Goal: Contribute content: Add original content to the website for others to see

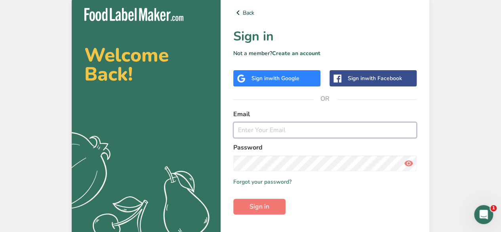
click at [285, 133] on input "email" at bounding box center [325, 130] width 184 height 16
type input "lorentia.halim@harrisspice.com"
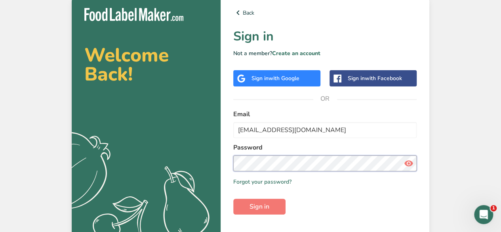
click at [233, 199] on button "Sign in" at bounding box center [259, 207] width 52 height 16
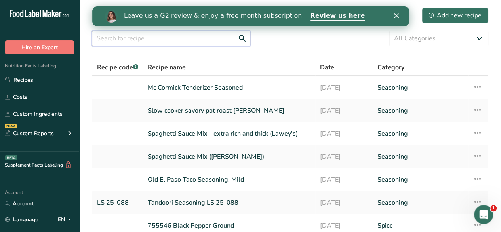
click at [208, 41] on input "text" at bounding box center [171, 39] width 159 height 16
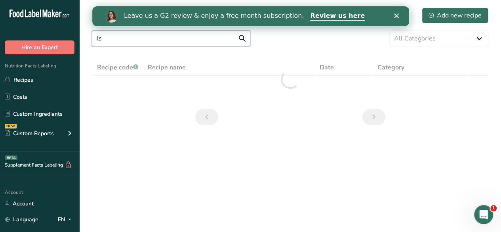
type input "l"
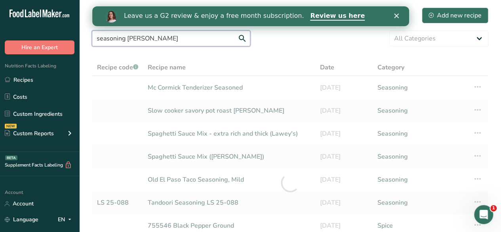
type input "seasoning lemon herb"
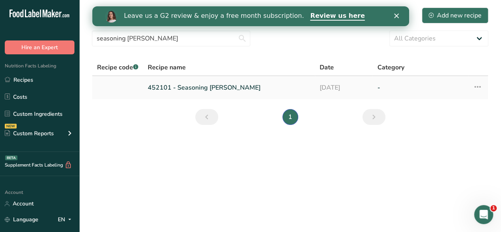
click at [159, 85] on link "452101 - Seasoning Lemon Herb" at bounding box center [229, 87] width 163 height 17
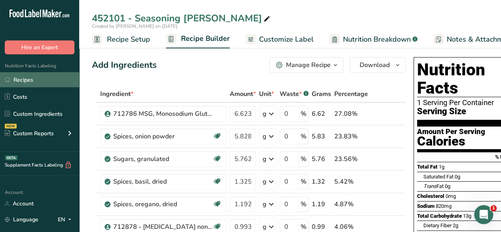
click at [30, 82] on link "Recipes" at bounding box center [39, 79] width 79 height 15
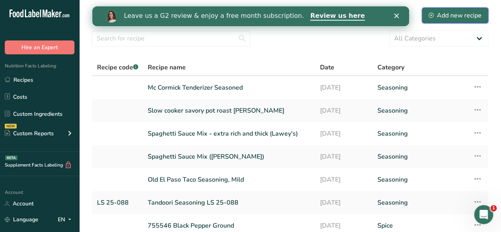
click at [458, 16] on div "Add new recipe" at bounding box center [455, 16] width 53 height 10
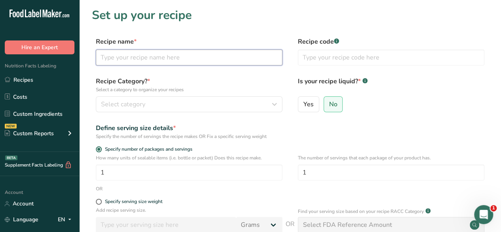
click at [218, 61] on input "text" at bounding box center [189, 58] width 187 height 16
type input "Seasoning [PERSON_NAME]"
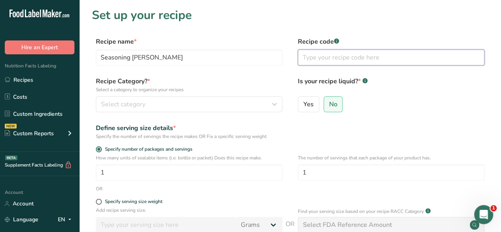
click at [308, 59] on input "text" at bounding box center [391, 58] width 187 height 16
type input "LS 25-086"
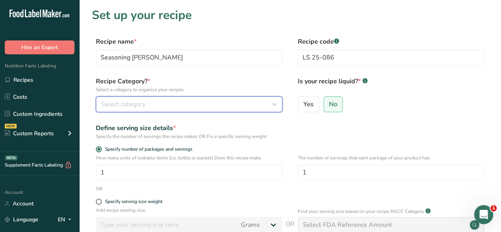
click at [220, 103] on div "Select category" at bounding box center [187, 104] width 172 height 10
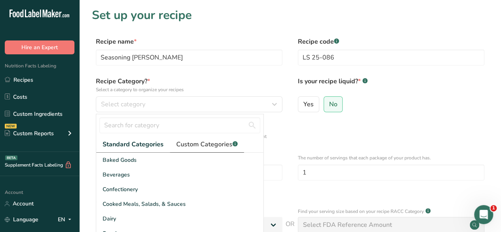
click at [205, 142] on span "Custom Categories .a-a{fill:#347362;}.b-a{fill:#fff;}" at bounding box center [206, 145] width 61 height 10
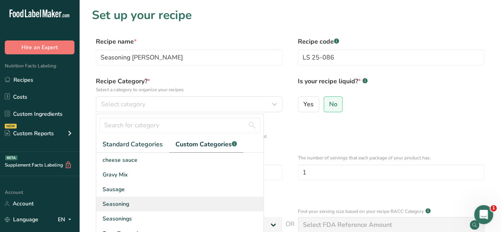
click at [122, 207] on span "Seasoning" at bounding box center [116, 204] width 27 height 8
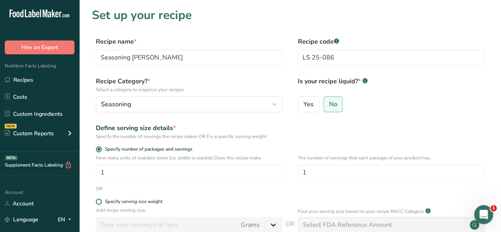
click at [101, 201] on span at bounding box center [99, 202] width 6 height 6
click at [101, 201] on input "Specify serving size weight" at bounding box center [98, 201] width 5 height 5
radio input "true"
radio input "false"
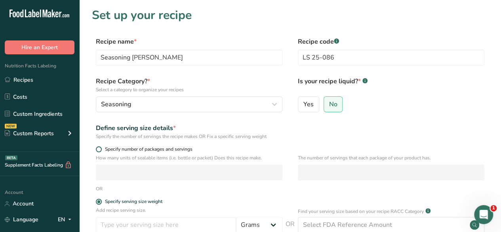
click at [101, 151] on span at bounding box center [99, 149] width 6 height 6
click at [101, 151] on input "Specify number of packages and servings" at bounding box center [98, 149] width 5 height 5
radio input "true"
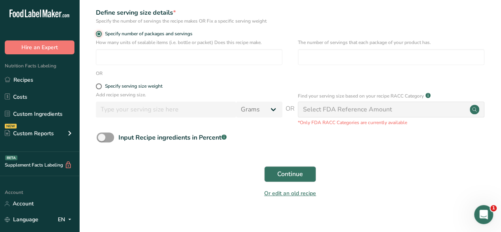
scroll to position [124, 0]
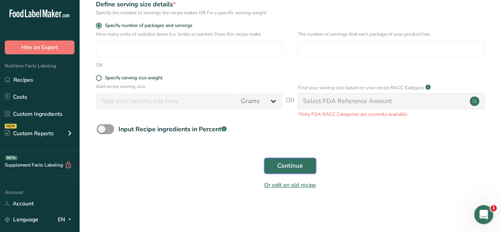
click at [296, 163] on span "Continue" at bounding box center [290, 166] width 26 height 10
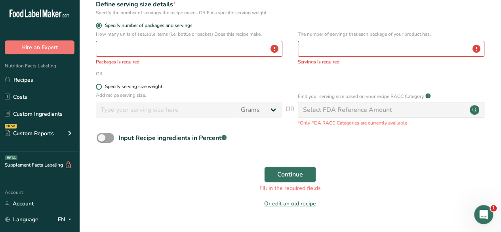
click at [97, 85] on span at bounding box center [99, 87] width 6 height 6
click at [97, 85] on input "Specify serving size weight" at bounding box center [98, 86] width 5 height 5
radio input "true"
radio input "false"
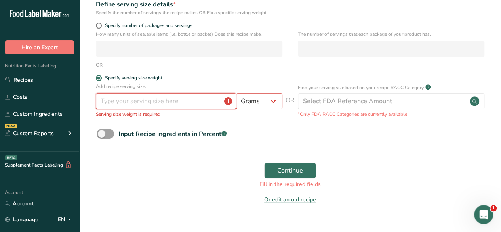
click at [119, 104] on input "number" at bounding box center [166, 101] width 140 height 16
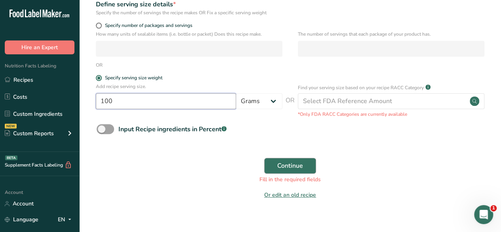
type input "100"
click at [291, 161] on span "Continue" at bounding box center [290, 166] width 26 height 10
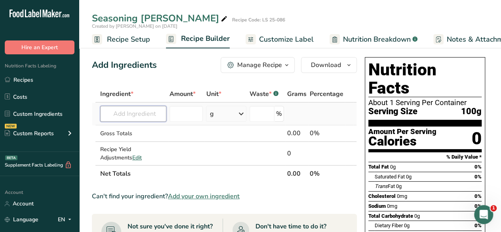
click at [134, 113] on input "text" at bounding box center [133, 114] width 66 height 16
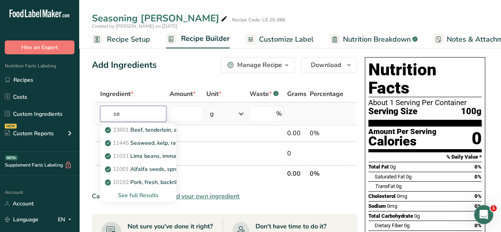
type input "s"
type input "salt"
click at [137, 128] on p "2047 Salt, table" at bounding box center [130, 130] width 47 height 8
type input "Salt, table"
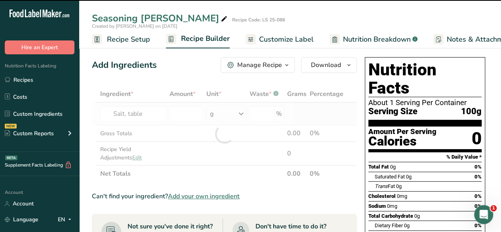
type input "0"
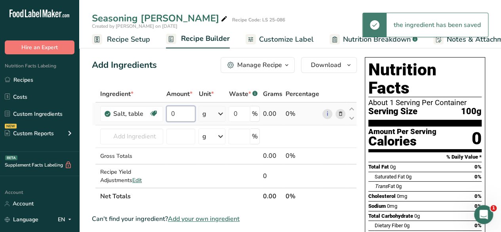
click at [177, 114] on input "0" at bounding box center [180, 114] width 29 height 16
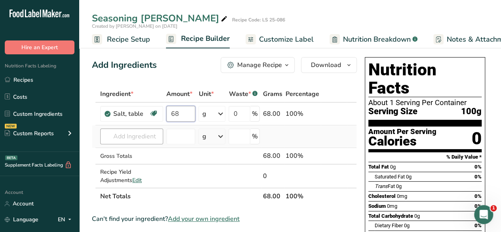
type input "68"
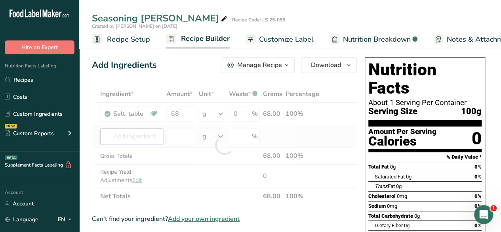
click at [143, 135] on div "Ingredient * Amount * Unit * Waste * .a-a{fill:#347362;}.b-a{fill:#fff;} Grams …" at bounding box center [224, 145] width 265 height 119
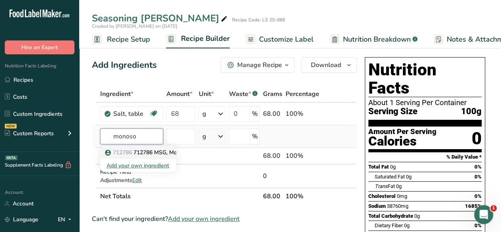
type input "monoso"
click at [145, 150] on p "712786 712786 MSG, Monosodium Glutamate" at bounding box center [169, 152] width 124 height 8
type input "712786 MSG, Monosodium Glutamate"
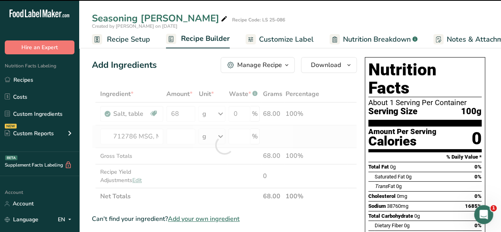
type input "0"
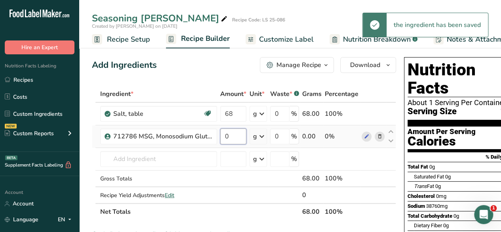
click at [234, 138] on input "0" at bounding box center [233, 136] width 26 height 16
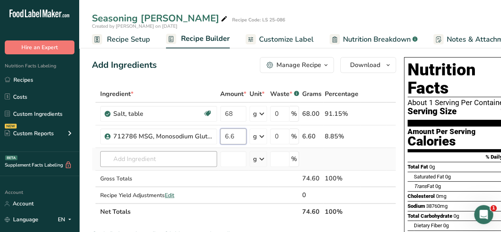
type input "6.6"
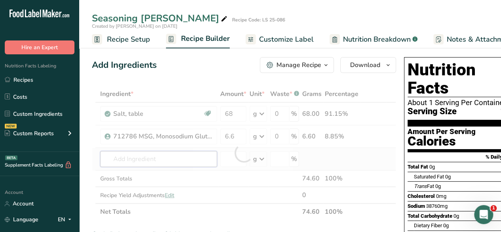
click at [160, 159] on div "Ingredient * Amount * Unit * Waste * .a-a{fill:#347362;}.b-a{fill:#fff;} Grams …" at bounding box center [244, 153] width 304 height 134
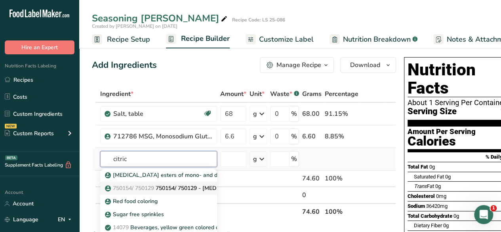
type input "citric"
click at [168, 187] on p "750154/ 750129 750154/ 750129 - Citric acid (NON-GMO)" at bounding box center [195, 188] width 176 height 8
type input "750154/ 750129 - [MEDICAL_DATA] (NON-GMO)"
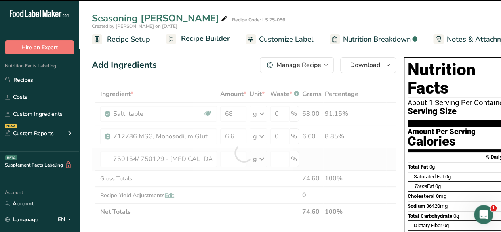
type input "0"
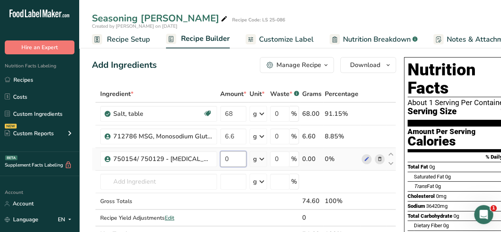
click at [229, 157] on input "0" at bounding box center [233, 159] width 26 height 16
type input "6.6"
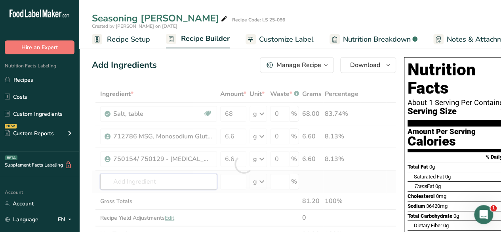
click at [185, 178] on div "Ingredient * Amount * Unit * Waste * .a-a{fill:#347362;}.b-a{fill:#fff;} Grams …" at bounding box center [244, 164] width 304 height 157
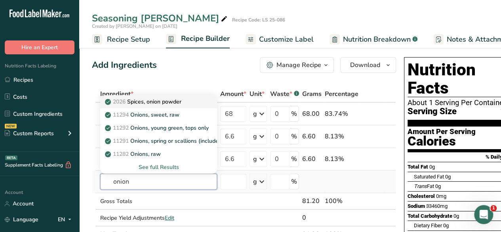
type input "onion"
click at [173, 99] on p "2026 Spices, onion powder" at bounding box center [144, 102] width 75 height 8
type input "Spices, onion powder"
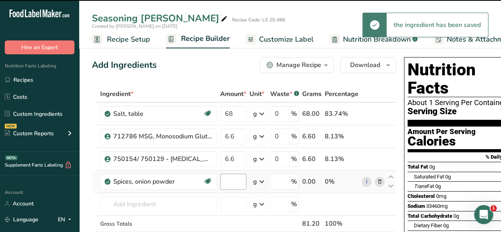
type input "0"
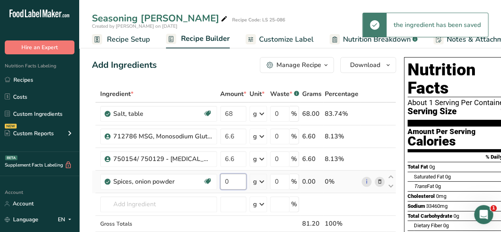
click at [231, 182] on input "0" at bounding box center [233, 182] width 26 height 16
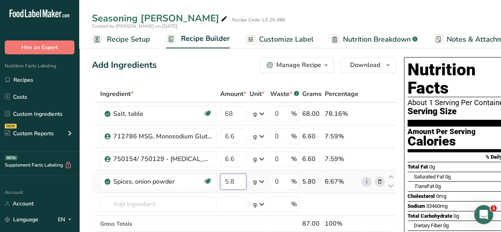
type input "5.8"
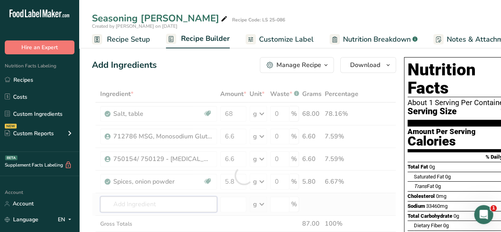
click at [132, 203] on div "Ingredient * Amount * Unit * Waste * .a-a{fill:#347362;}.b-a{fill:#fff;} Grams …" at bounding box center [244, 176] width 304 height 180
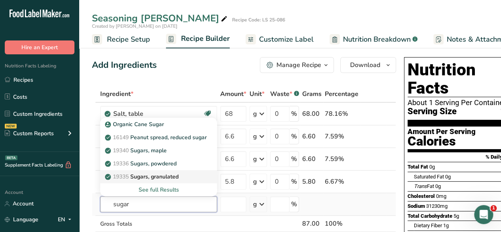
type input "sugar"
click at [172, 173] on p "19335 Sugars, granulated" at bounding box center [143, 176] width 72 height 8
type input "Sugars, granulated"
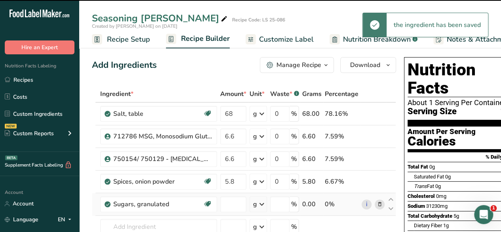
type input "0"
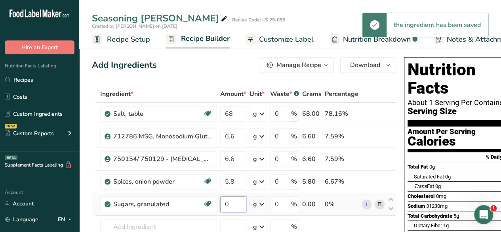
click at [231, 206] on input "0" at bounding box center [233, 204] width 26 height 16
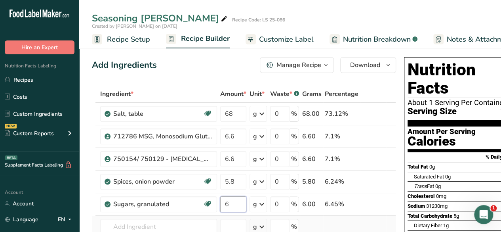
type input "6"
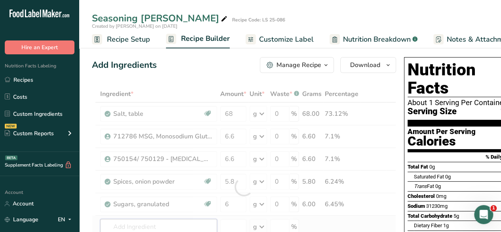
click at [194, 226] on div "Ingredient * Amount * Unit * Waste * .a-a{fill:#347362;}.b-a{fill:#fff;} Grams …" at bounding box center [244, 187] width 304 height 202
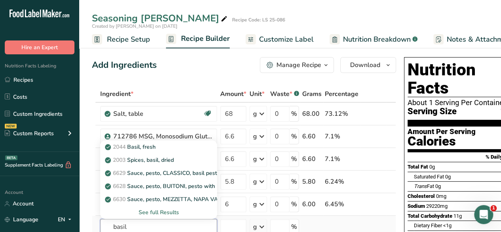
type input "basil"
click at [354, 225] on td at bounding box center [341, 227] width 37 height 23
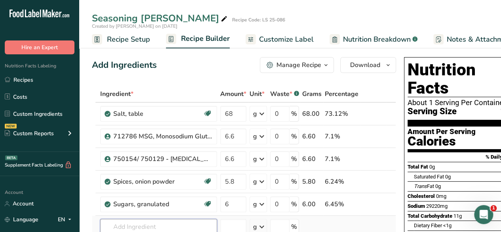
click at [187, 225] on input "text" at bounding box center [158, 227] width 117 height 16
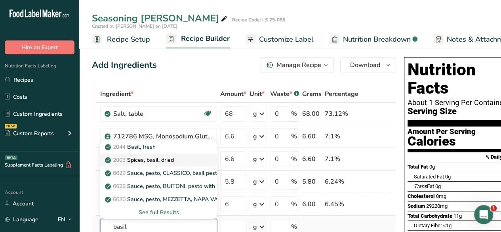
type input "basil"
click at [170, 159] on p "2003 Spices, basil, dried" at bounding box center [140, 160] width 67 height 8
type input "Spices, basil, dried"
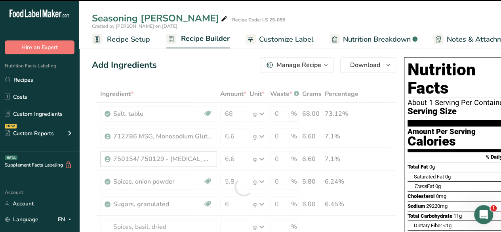
type input "0"
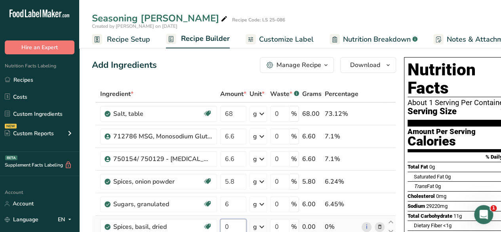
click at [235, 226] on input "0" at bounding box center [233, 227] width 26 height 16
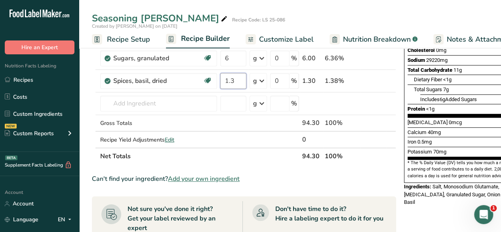
scroll to position [151, 0]
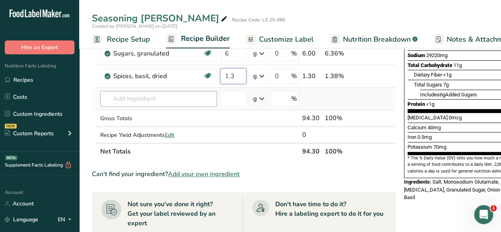
type input "1.3"
click at [147, 101] on div "Ingredient * Amount * Unit * Waste * .a-a{fill:#347362;}.b-a{fill:#fff;} Grams …" at bounding box center [244, 47] width 304 height 225
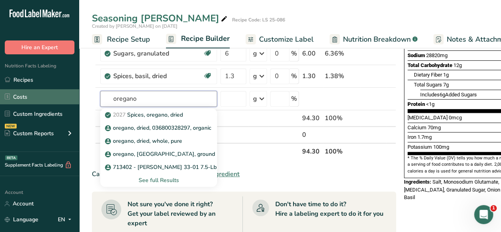
type input "oregano"
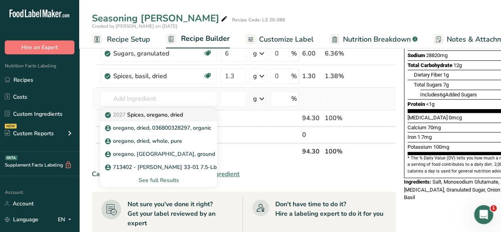
click at [189, 115] on div "2027 Spices, oregano, dried" at bounding box center [153, 115] width 92 height 8
type input "Spices, oregano, dried"
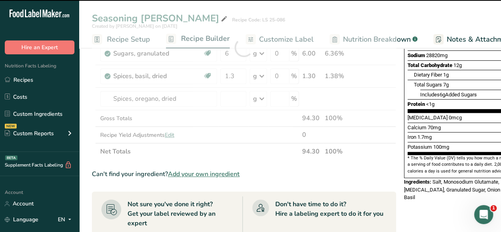
type input "0"
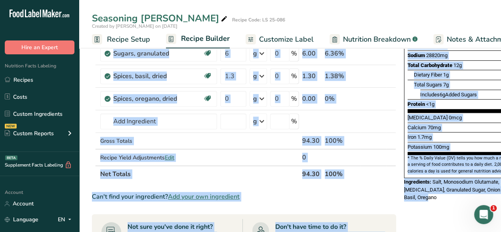
scroll to position [0, 0]
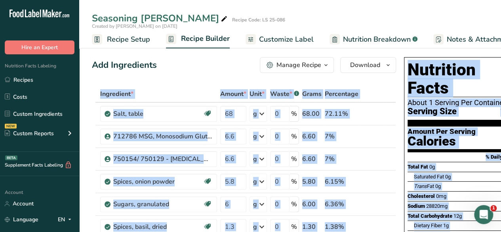
drag, startPoint x: 469, startPoint y: 180, endPoint x: 408, endPoint y: 16, distance: 174.3
click at [408, 16] on div "Seasoning Lemon Herb Recipe Code: LS 25-086" at bounding box center [290, 18] width 422 height 14
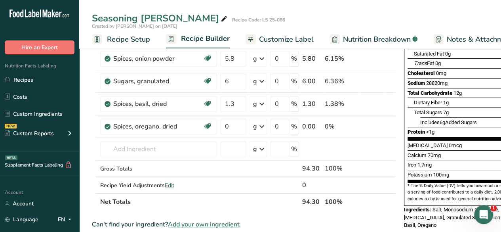
scroll to position [117, 0]
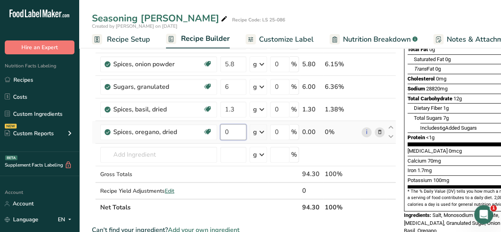
click at [228, 132] on input "0" at bounding box center [233, 132] width 26 height 16
type input "1.2"
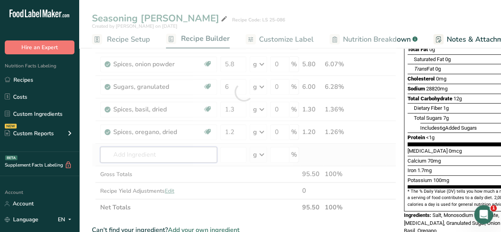
click at [148, 154] on div "Ingredient * Amount * Unit * Waste * .a-a{fill:#347362;}.b-a{fill:#fff;} Grams …" at bounding box center [244, 91] width 304 height 247
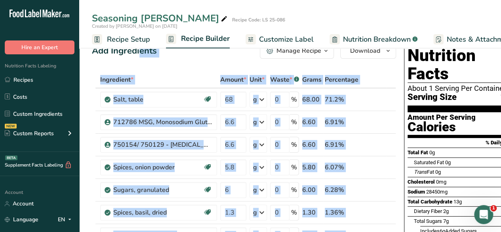
scroll to position [0, 0]
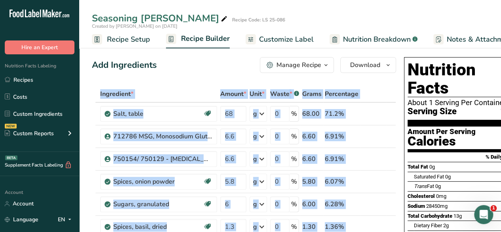
drag, startPoint x: 280, startPoint y: 177, endPoint x: 244, endPoint y: -18, distance: 198.3
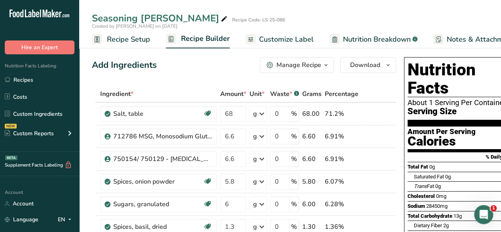
click at [330, 2] on div "Seasoning Lemon Herb Recipe Code: LS 25-086 Created by Lorentia Halim on 2025-0…" at bounding box center [290, 24] width 422 height 48
drag, startPoint x: 330, startPoint y: 2, endPoint x: -70, endPoint y: 97, distance: 411.4
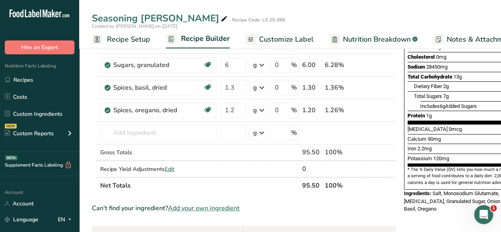
scroll to position [133, 0]
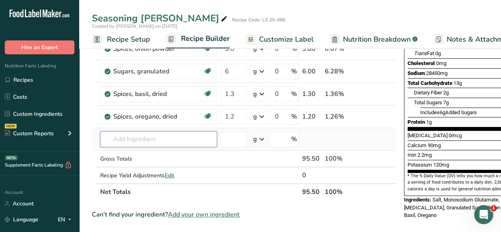
click at [174, 139] on input "text" at bounding box center [158, 139] width 117 height 16
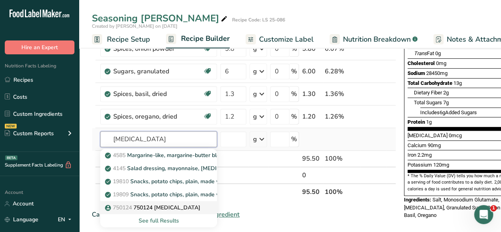
type input "soybean oil"
click at [158, 203] on p "750124 750124 Soybean Oil" at bounding box center [154, 207] width 94 height 8
type input "750124 [MEDICAL_DATA]"
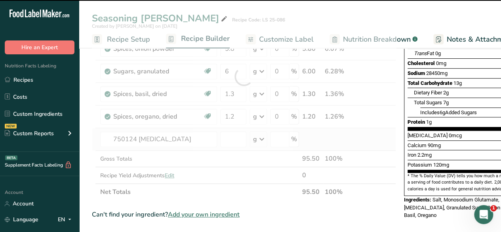
type input "0"
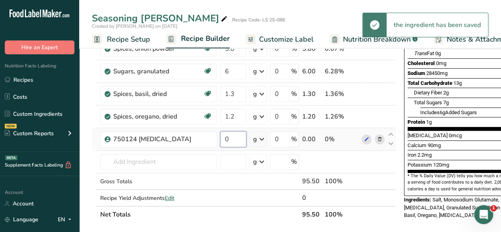
click at [239, 141] on input "0" at bounding box center [233, 139] width 26 height 16
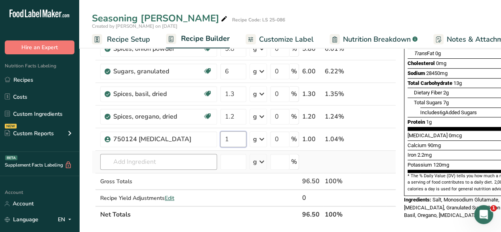
type input "1"
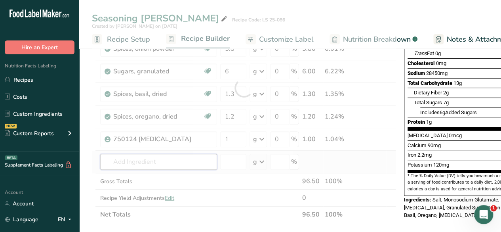
click at [203, 160] on div "Ingredient * Amount * Unit * Waste * .a-a{fill:#347362;}.b-a{fill:#fff;} Grams …" at bounding box center [244, 88] width 304 height 270
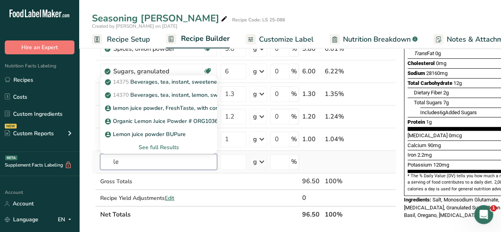
type input "l"
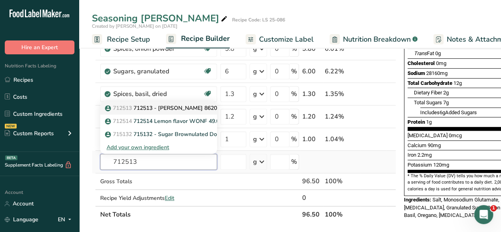
type input "712513"
click at [189, 106] on p "712513 712513 - Lemon Pwdr 862089Tp0488 50-Lb" at bounding box center [183, 108] width 153 height 8
type input "712513 - [PERSON_NAME] 862089Tp0488 50-Lb"
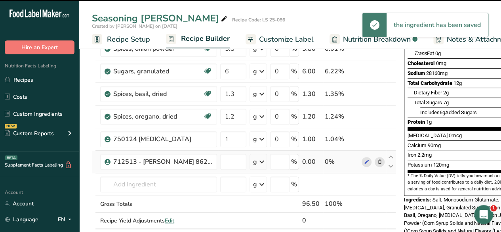
type input "0"
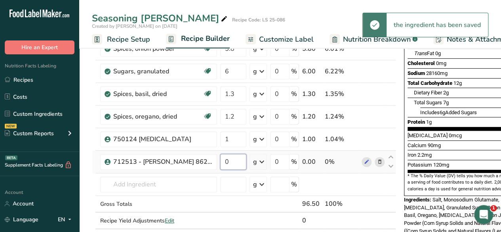
click at [233, 163] on input "0" at bounding box center [233, 162] width 26 height 16
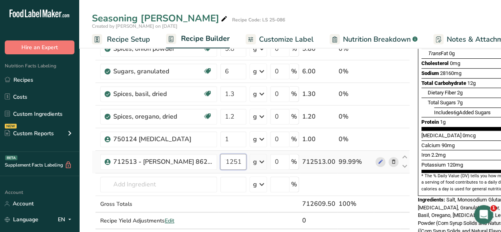
scroll to position [0, 2]
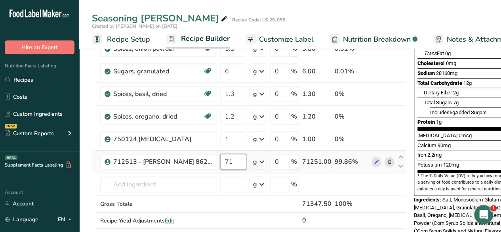
type input "7"
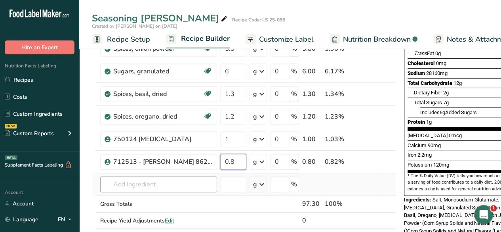
type input "0.8"
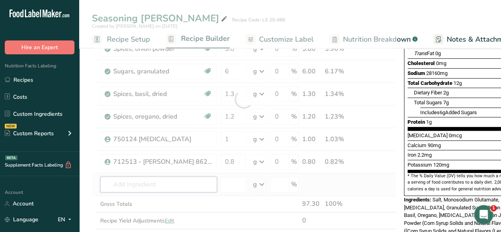
click at [174, 185] on div "Ingredient * Amount * Unit * Waste * .a-a{fill:#347362;}.b-a{fill:#fff;} Grams …" at bounding box center [244, 99] width 304 height 293
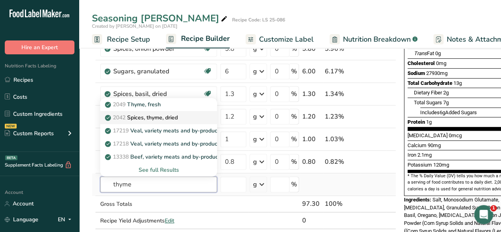
type input "thyme"
click at [157, 115] on p "2042 Spices, thyme, dried" at bounding box center [142, 117] width 71 height 8
type input "Spices, thyme, dried"
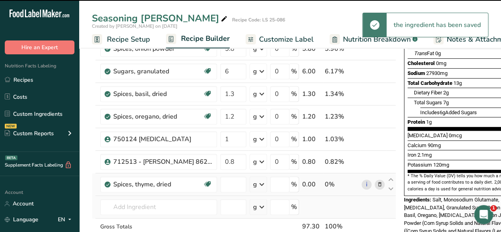
type input "0"
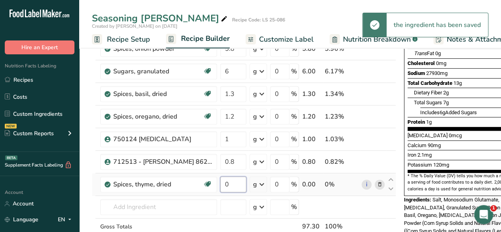
click at [232, 186] on input "0" at bounding box center [233, 184] width 26 height 16
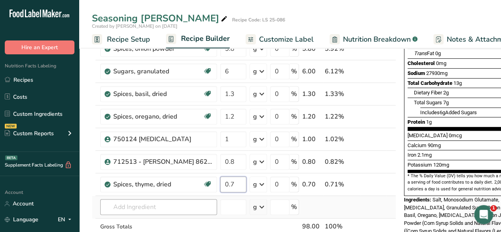
type input "0.7"
click at [176, 207] on div "Ingredient * Amount * Unit * Waste * .a-a{fill:#347362;}.b-a{fill:#fff;} Grams …" at bounding box center [244, 110] width 304 height 315
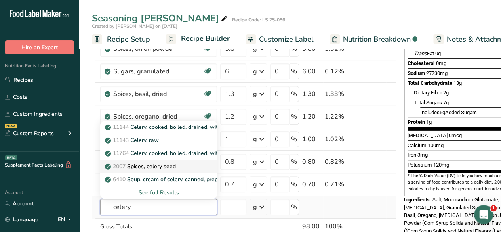
type input "celery"
click at [173, 163] on p "2007 Spices, celery seed" at bounding box center [141, 166] width 69 height 8
type input "Spices, celery seed"
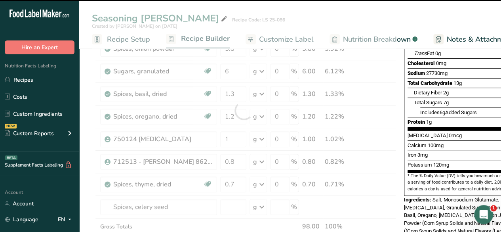
type input "0"
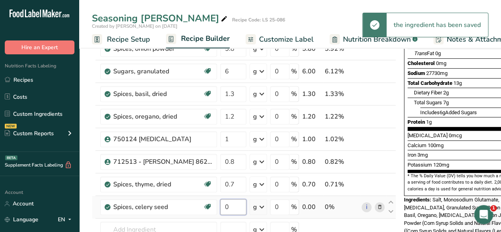
click at [228, 203] on input "0" at bounding box center [233, 207] width 26 height 16
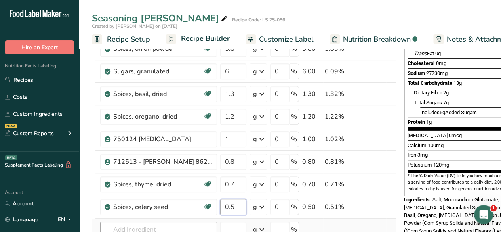
type input "0.5"
click at [138, 227] on div "Ingredient * Amount * Unit * Waste * .a-a{fill:#347362;}.b-a{fill:#fff;} Grams …" at bounding box center [244, 122] width 304 height 338
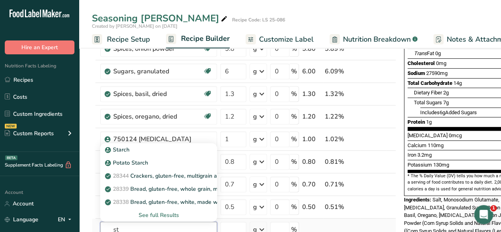
type input "s"
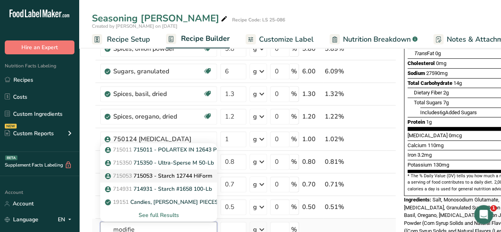
type input "modifie"
click at [165, 176] on p "715053 715053 - Starch 12744 HiForm" at bounding box center [160, 176] width 106 height 8
type input "715053 - Starch 12744 HiForm"
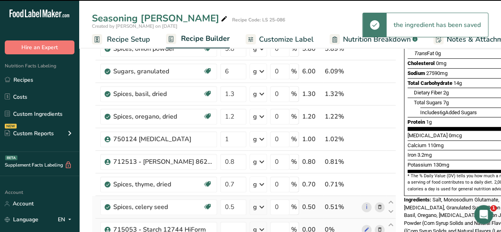
type input "0"
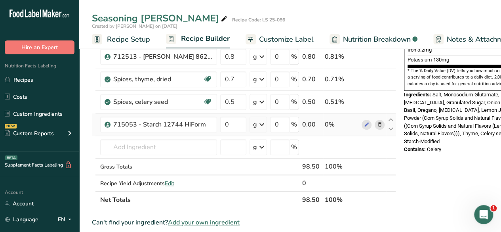
scroll to position [272, 0]
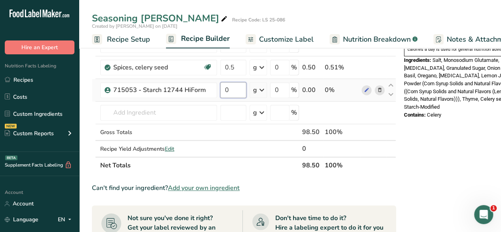
drag, startPoint x: 232, startPoint y: 85, endPoint x: 222, endPoint y: 84, distance: 10.3
click at [222, 84] on input "0" at bounding box center [233, 90] width 26 height 16
type input "0.4"
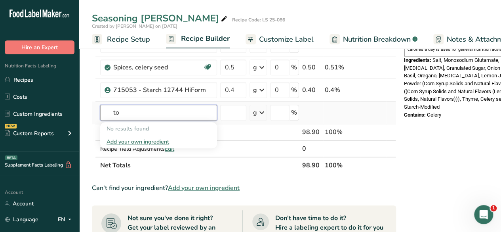
type input "t"
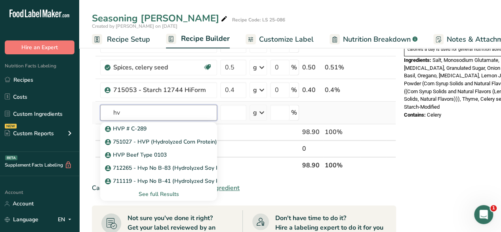
type input "h"
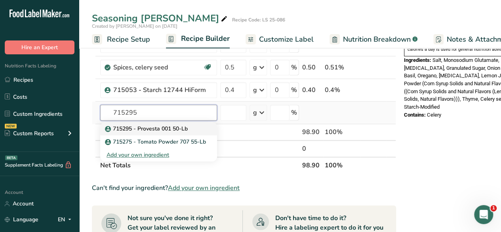
type input "715295"
click at [177, 127] on p "715295 - Provesta 001 50-Lb" at bounding box center [147, 128] width 81 height 8
type input "715295 - Provesta 001 50-Lb"
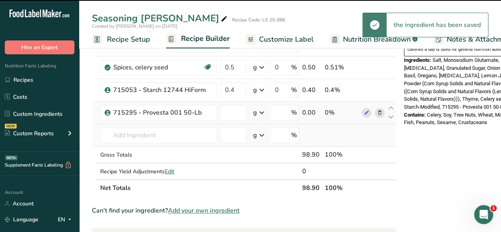
type input "0"
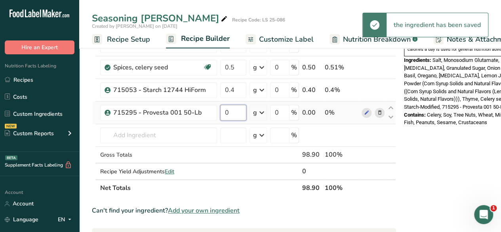
click at [231, 110] on input "0" at bounding box center [233, 113] width 26 height 16
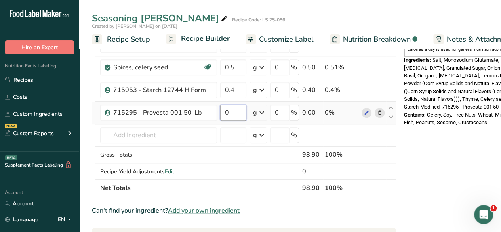
type input "0.4"
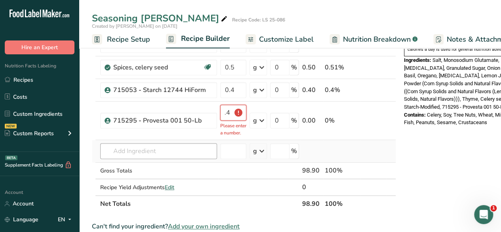
scroll to position [0, 0]
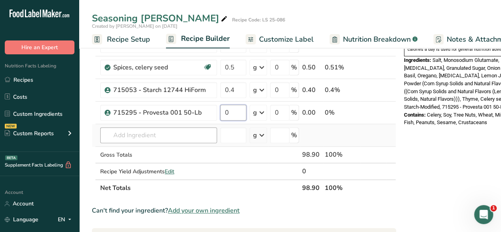
type input "4"
type input "0.4"
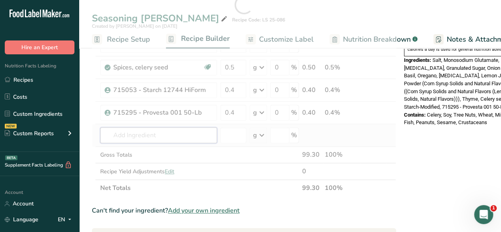
click at [170, 131] on div "Ingredient * Amount * Unit * Waste * .a-a{fill:#347362;}.b-a{fill:#fff;} Grams …" at bounding box center [244, 4] width 304 height 383
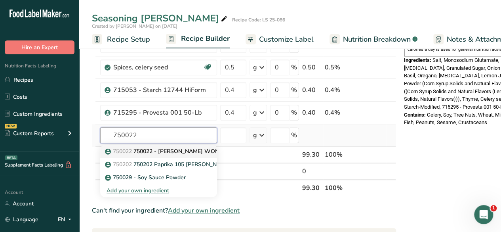
type input "750022"
click at [170, 151] on p "750022 750022 - NAT LEMON WONF DURAROME TD1094B" at bounding box center [194, 151] width 175 height 8
type input "750022 - [PERSON_NAME] WONF DURAROME TD1094B"
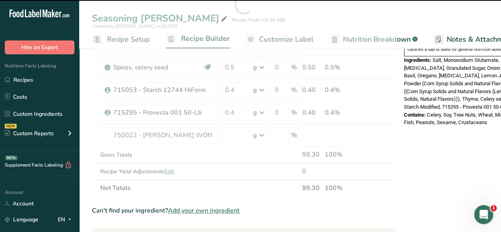
type input "0"
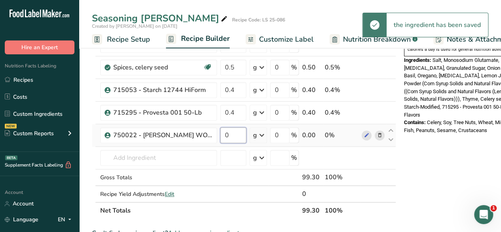
click at [233, 135] on input "0" at bounding box center [233, 135] width 26 height 16
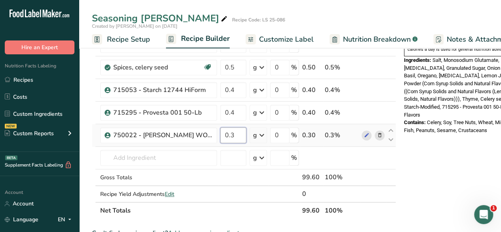
type input "0.3"
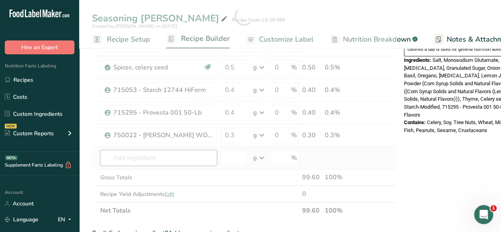
click at [181, 155] on div "Ingredient * Amount * Unit * Waste * .a-a{fill:#347362;}.b-a{fill:#fff;} Grams …" at bounding box center [244, 15] width 304 height 405
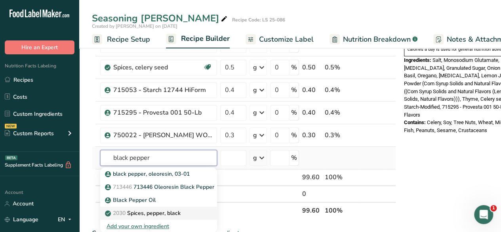
type input "black pepper"
click at [170, 212] on p "2030 Spices, pepper, black" at bounding box center [144, 213] width 74 height 8
type input "Spices, pepper, black"
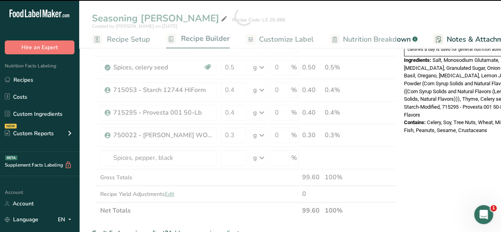
type input "0"
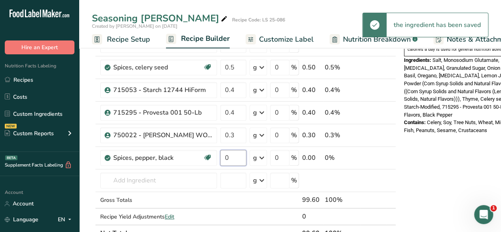
click at [228, 154] on input "0" at bounding box center [233, 158] width 26 height 16
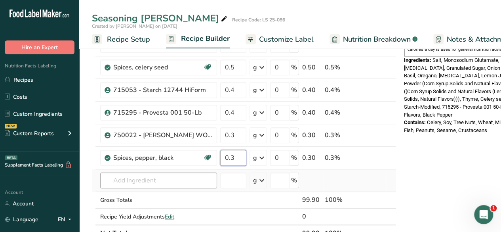
type input "0.3"
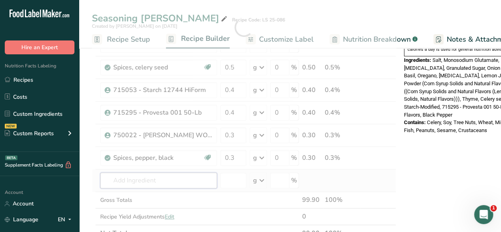
click at [133, 178] on div "Ingredient * Amount * Unit * Waste * .a-a{fill:#347362;}.b-a{fill:#fff;} Grams …" at bounding box center [244, 27] width 304 height 428
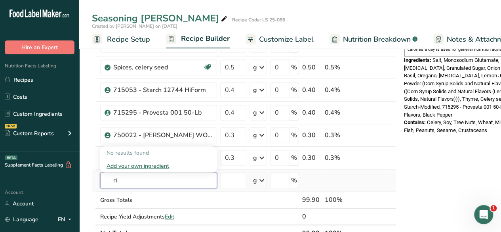
type input "r"
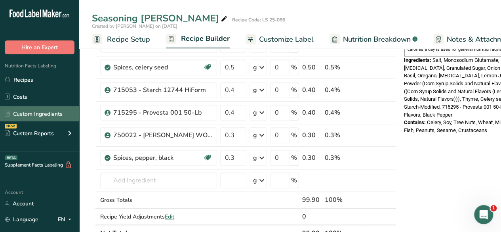
click at [38, 113] on link "Custom Ingredients" at bounding box center [39, 113] width 79 height 15
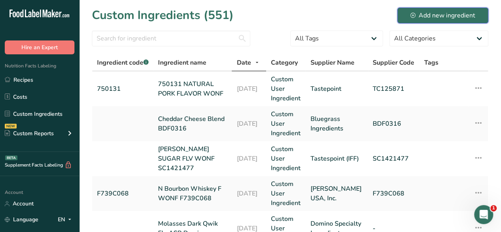
click at [421, 14] on div "Add new ingredient" at bounding box center [443, 16] width 65 height 10
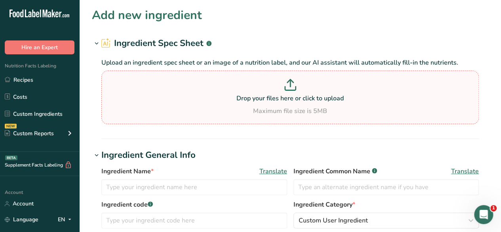
click at [288, 96] on p "Drop your files here or click to upload" at bounding box center [290, 99] width 374 height 10
click at [288, 96] on input "Drop your files here or click to upload Maximum file size is 5MB" at bounding box center [290, 98] width 378 height 54
type input "C:\fakepath\PDI Riboflavin USP.pdf"
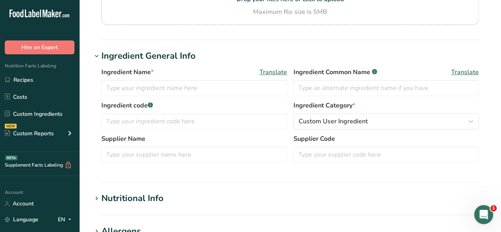
scroll to position [101, 0]
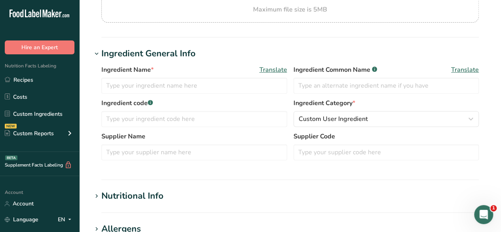
click at [97, 196] on icon at bounding box center [96, 196] width 7 height 11
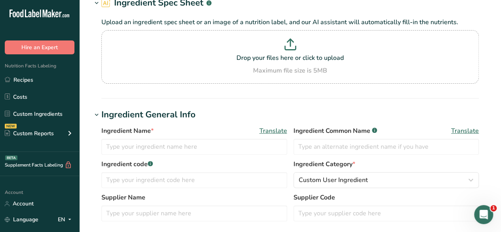
scroll to position [0, 0]
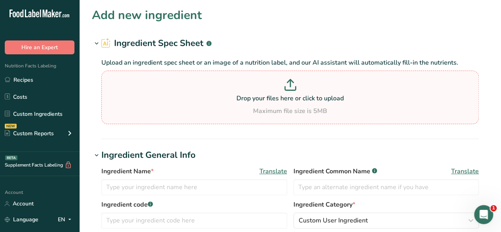
click at [287, 86] on icon at bounding box center [291, 85] width 12 height 12
click at [287, 86] on input "Drop your files here or click to upload Maximum file size is 5MB" at bounding box center [290, 98] width 378 height 54
type input "C:\fakepath\PDI Riboflavin USP.pdf"
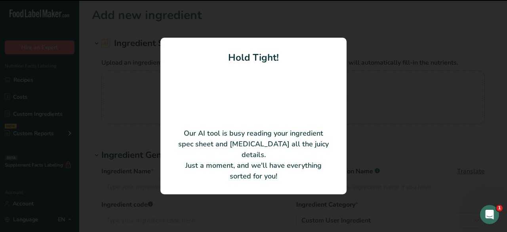
type input "[MEDICAL_DATA] USP"
type input "FIS by [PERSON_NAME]"
type input "VITB2"
type input "100"
type input "0"
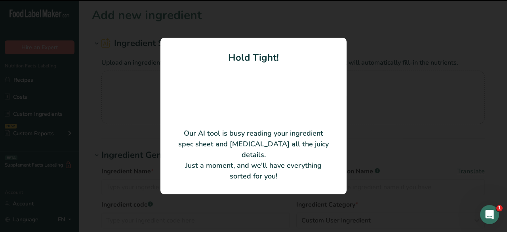
type KJ "0"
type Fat "0"
type input "0"
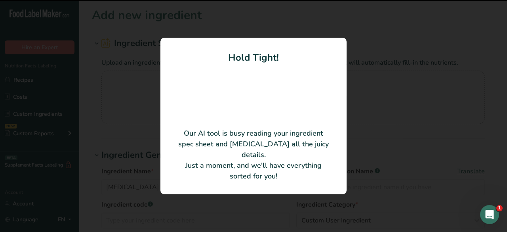
type input "0"
type Carbohydrates "0"
type Fiber "0"
type Sugars "0"
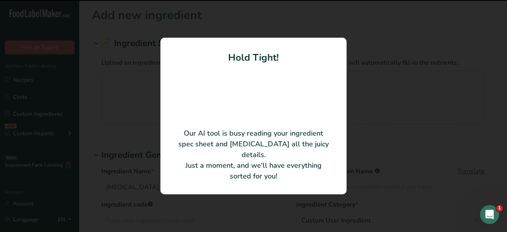
type input "0"
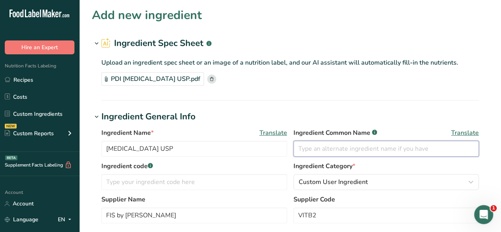
click at [336, 151] on input "text" at bounding box center [387, 149] width 186 height 16
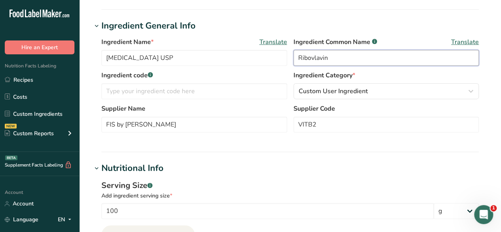
scroll to position [103, 0]
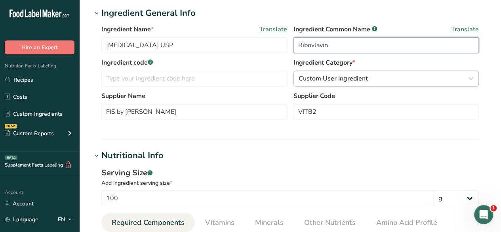
type input "Ribovlavin"
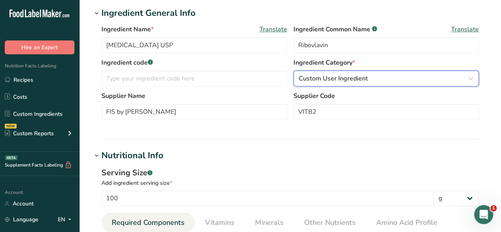
click at [475, 79] on icon "button" at bounding box center [472, 78] width 10 height 14
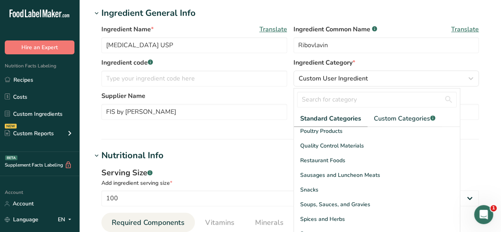
scroll to position [306, 0]
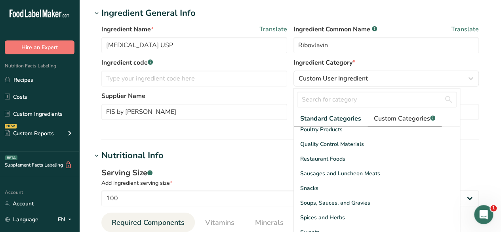
click at [400, 120] on span "Custom Categories .a-a{fill:#347362;}.b-a{fill:#fff;}" at bounding box center [404, 119] width 61 height 10
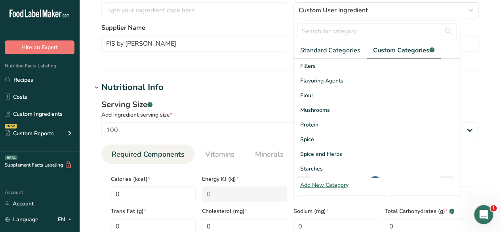
scroll to position [175, 0]
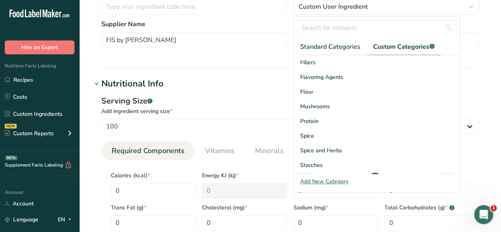
click at [326, 181] on div "Add New Category" at bounding box center [377, 181] width 166 height 8
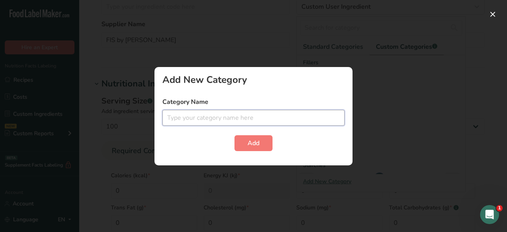
click at [285, 119] on input "text" at bounding box center [254, 118] width 182 height 16
type input "Coloring Agent"
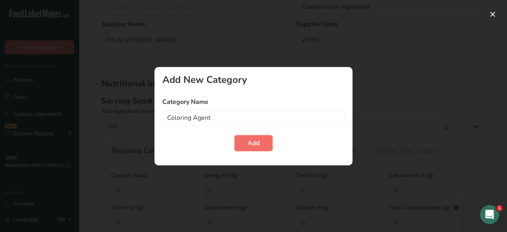
click at [261, 143] on button "Add" at bounding box center [254, 143] width 38 height 16
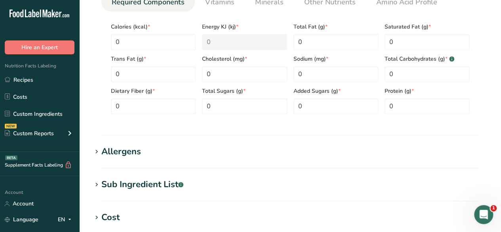
scroll to position [340, 0]
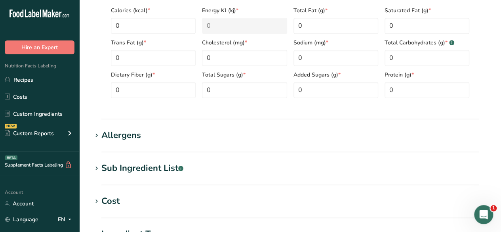
click at [231, 140] on h1 "Allergens" at bounding box center [290, 135] width 397 height 13
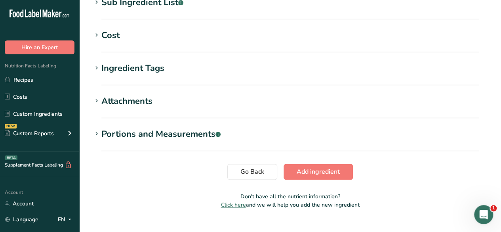
scroll to position [548, 0]
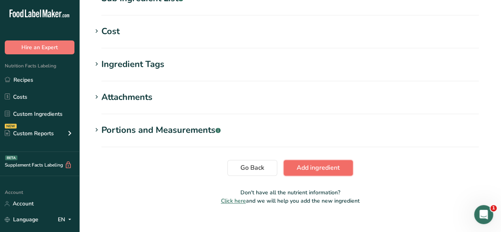
click at [327, 169] on span "Add ingredient" at bounding box center [318, 168] width 43 height 10
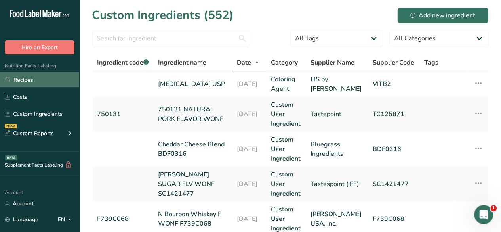
click at [34, 81] on link "Recipes" at bounding box center [39, 79] width 79 height 15
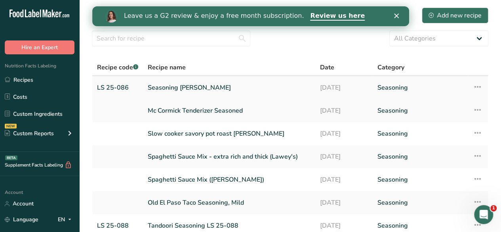
click at [174, 89] on link "Seasoning [PERSON_NAME]" at bounding box center [229, 87] width 163 height 17
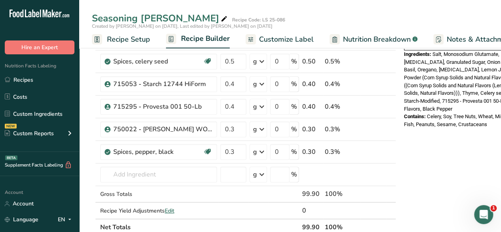
scroll to position [287, 0]
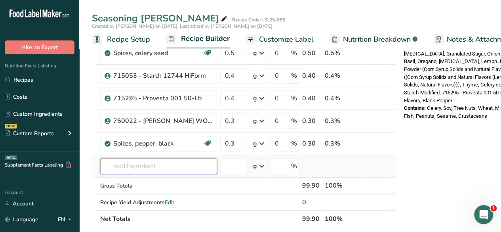
click at [153, 164] on input "text" at bounding box center [158, 166] width 117 height 16
type input "riboflavin"
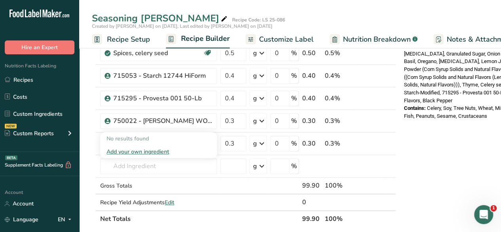
click at [422, 156] on div "Nutrition Facts About 1 Serving Per Container Serving Size 100g Amount Per Serv…" at bounding box center [464, 151] width 127 height 768
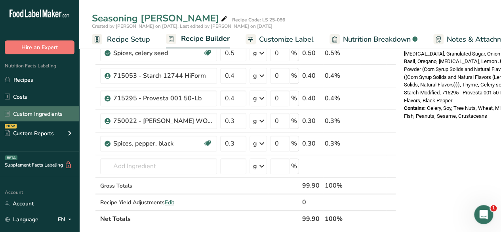
click at [26, 113] on link "Custom Ingredients" at bounding box center [39, 113] width 79 height 15
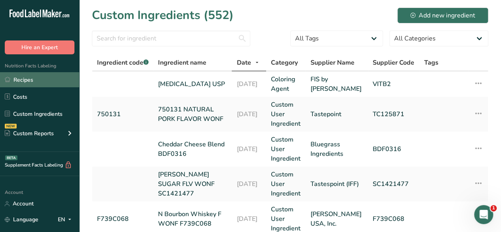
click at [27, 81] on link "Recipes" at bounding box center [39, 79] width 79 height 15
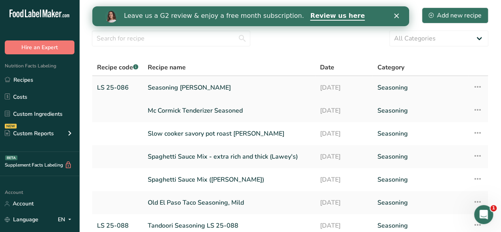
click at [192, 88] on link "Seasoning [PERSON_NAME]" at bounding box center [229, 87] width 163 height 17
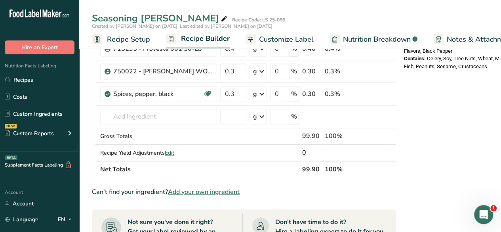
scroll to position [338, 0]
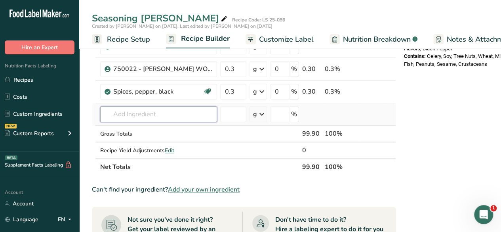
click at [141, 111] on input "text" at bounding box center [158, 114] width 117 height 16
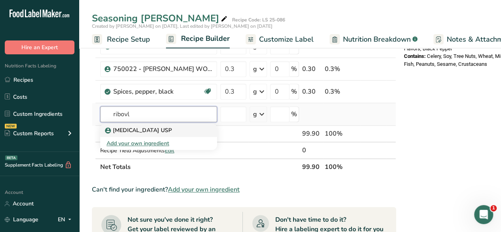
type input "ribovl"
click at [136, 126] on p "[MEDICAL_DATA] USP" at bounding box center [139, 130] width 65 height 8
type input "[MEDICAL_DATA] USP"
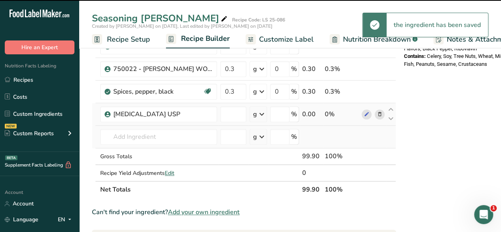
type input "0"
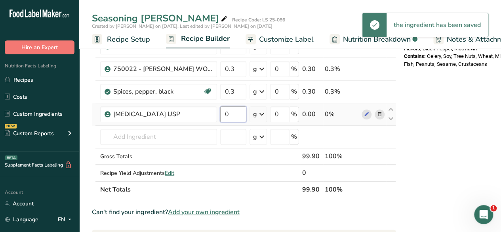
click at [233, 114] on input "0" at bounding box center [233, 114] width 26 height 16
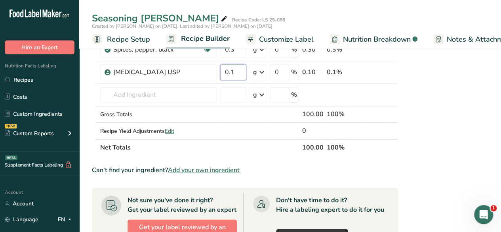
scroll to position [434, 0]
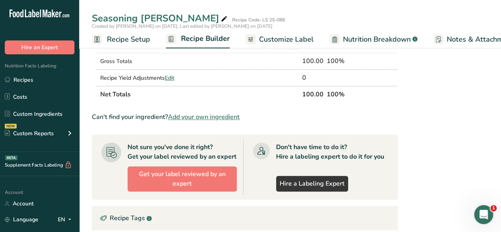
type input "0.1"
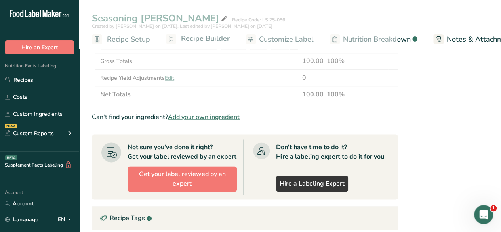
click at [423, 136] on div "Nutrition Facts About 1 Serving Per Container Serving Size 100g Amount Per Serv…" at bounding box center [466, 10] width 127 height 781
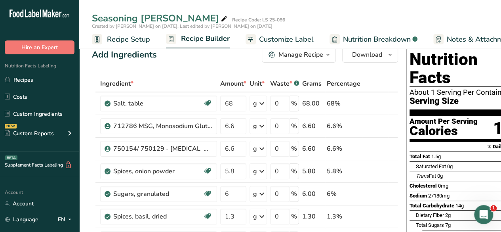
scroll to position [5, 0]
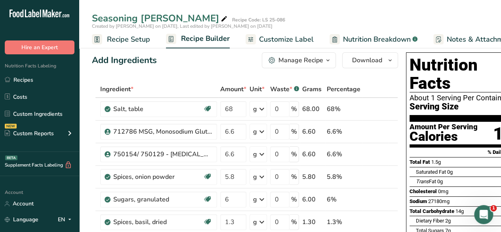
click at [292, 40] on span "Customize Label" at bounding box center [286, 39] width 55 height 11
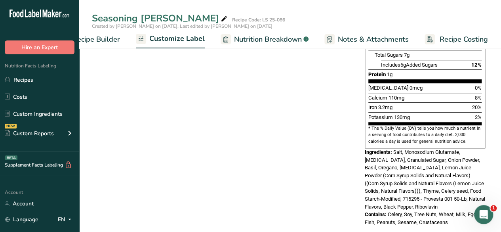
scroll to position [229, 0]
click at [105, 39] on span "Recipe Builder" at bounding box center [97, 39] width 48 height 11
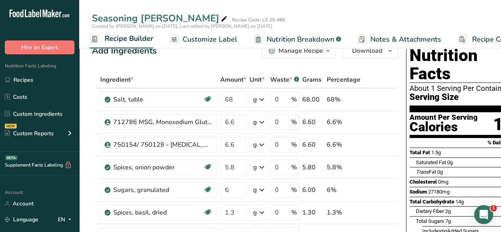
scroll to position [9, 0]
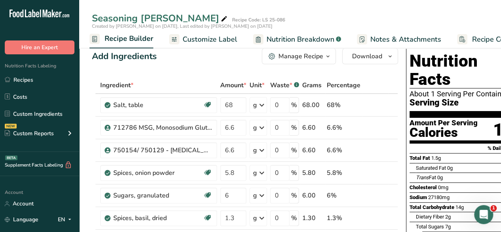
click at [212, 42] on span "Customize Label" at bounding box center [210, 39] width 55 height 11
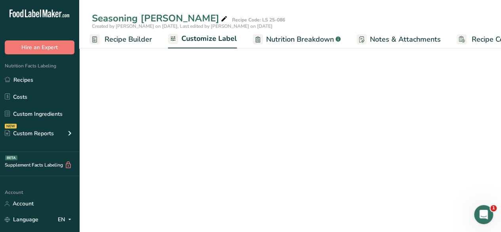
scroll to position [0, 109]
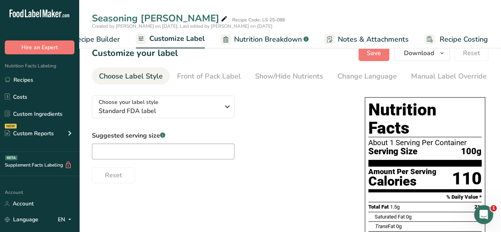
click at [300, 109] on div "Choose your label style Standard FDA label USA (FDA) Standard FDA label Tabular…" at bounding box center [220, 136] width 257 height 94
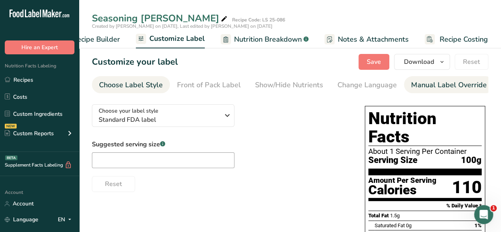
click at [454, 80] on div "Manual Label Override" at bounding box center [449, 85] width 76 height 11
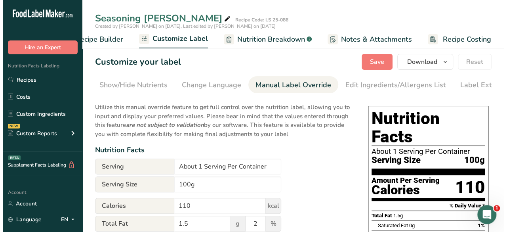
scroll to position [0, 179]
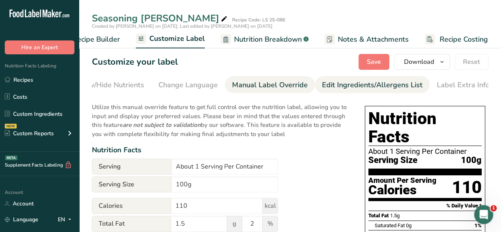
click at [360, 85] on div "Edit Ingredients/Allergens List" at bounding box center [372, 85] width 101 height 11
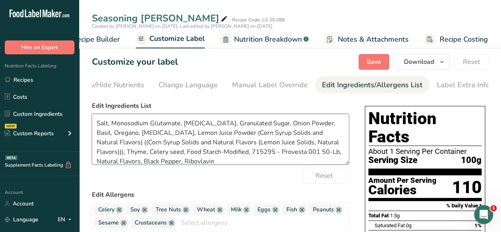
drag, startPoint x: 216, startPoint y: 126, endPoint x: 248, endPoint y: 127, distance: 32.5
click at [248, 127] on textarea "Salt, Monosodium Glutamate, Citric Acid, Granulated Sugar, Onion Powder, Basil,…" at bounding box center [220, 139] width 257 height 51
drag, startPoint x: 253, startPoint y: 126, endPoint x: 274, endPoint y: 127, distance: 21.5
click at [274, 127] on textarea "Salt, Monosodium Glutamate, Citric Acid, Sugar, Onion Powder, Basil, Oregano, S…" at bounding box center [220, 139] width 257 height 51
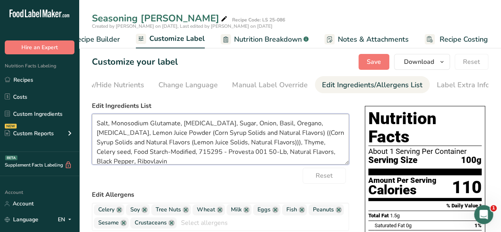
type textarea "Salt, Monosodium Glutamate, Citric Acid, Sugar, Onion, Basil, Oregano, Soybean …"
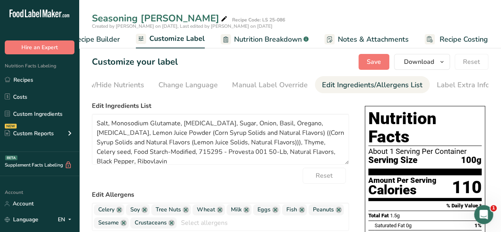
click at [86, 37] on span "Recipe Builder" at bounding box center [97, 39] width 48 height 11
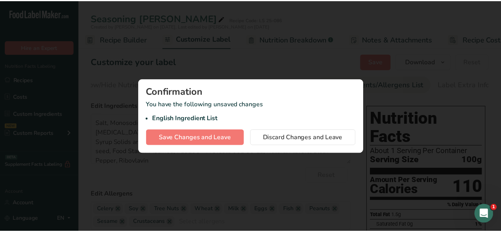
scroll to position [0, 76]
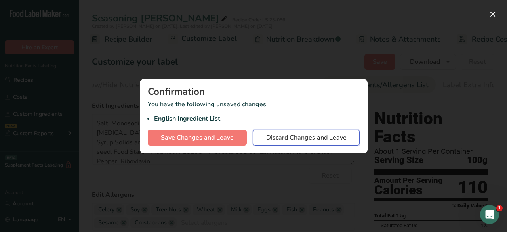
click at [282, 139] on span "Discard Changes and Leave" at bounding box center [306, 138] width 80 height 10
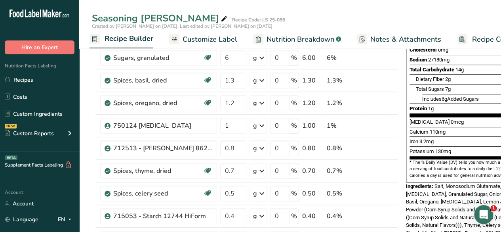
scroll to position [145, 0]
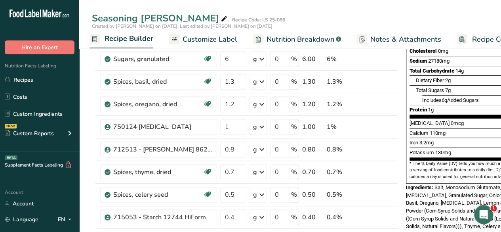
click at [206, 36] on span "Customize Label" at bounding box center [210, 39] width 55 height 11
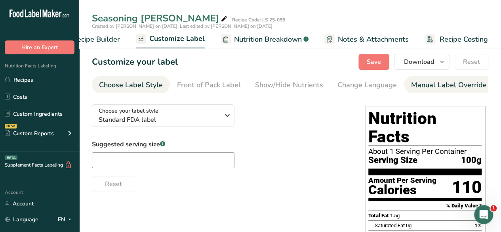
click at [437, 88] on div "Manual Label Override" at bounding box center [449, 85] width 76 height 11
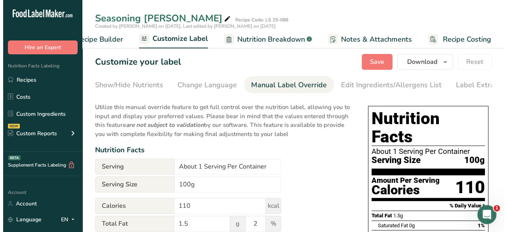
scroll to position [0, 179]
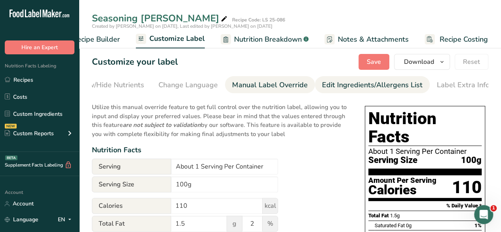
click at [381, 83] on div "Edit Ingredients/Allergens List" at bounding box center [372, 85] width 101 height 11
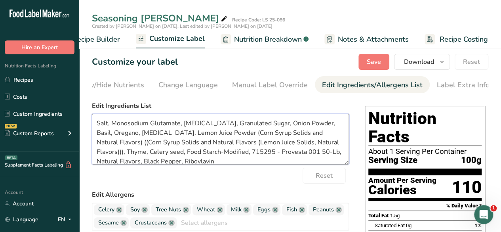
drag, startPoint x: 215, startPoint y: 125, endPoint x: 248, endPoint y: 125, distance: 32.9
click at [248, 125] on textarea "Salt, Monosodium Glutamate, Citric Acid, Granulated Sugar, Onion Powder, Basil,…" at bounding box center [220, 139] width 257 height 51
drag, startPoint x: 252, startPoint y: 124, endPoint x: 275, endPoint y: 126, distance: 23.5
click at [275, 126] on textarea "Salt, Monosodium Glutamate, Citric Acid, Sugar, Onion Powder, Basil, Oregano, S…" at bounding box center [220, 139] width 257 height 51
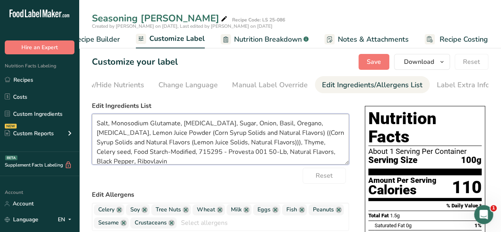
drag, startPoint x: 256, startPoint y: 125, endPoint x: 295, endPoint y: 123, distance: 38.9
click at [295, 123] on textarea "Salt, Monosodium Glutamate, Citric Acid, Sugar, Onion, Basil, Oregano, Soybean …" at bounding box center [220, 139] width 257 height 51
click at [275, 134] on textarea "Salt, Monosodium Glutamate, Citric Acid, Sugar, Onion, Spices, Soybean Oil, Lem…" at bounding box center [220, 139] width 257 height 51
drag, startPoint x: 277, startPoint y: 125, endPoint x: 310, endPoint y: 127, distance: 33.4
click at [310, 127] on textarea "Salt, Monosodium Glutamate, Citric Acid, Sugar, Onion, Spices, Soybean Oil, Lem…" at bounding box center [220, 139] width 257 height 51
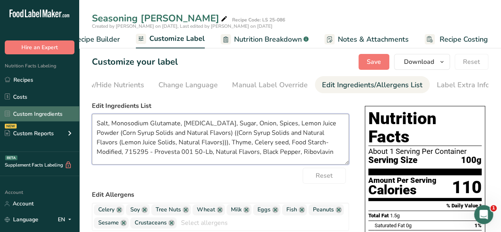
type textarea "Salt, Monosodium Glutamate, Citric Acid, Sugar, Onion, Spices, Lemon Juice Powd…"
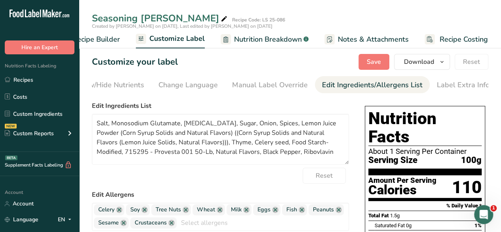
click at [91, 40] on span "Recipe Builder" at bounding box center [97, 39] width 48 height 11
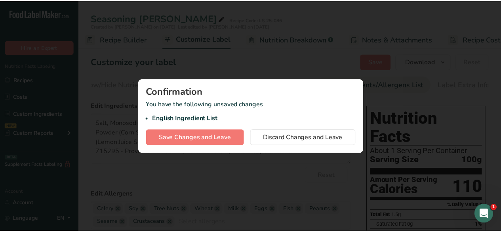
scroll to position [0, 76]
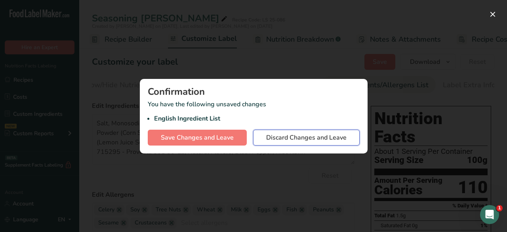
click at [282, 138] on span "Discard Changes and Leave" at bounding box center [306, 138] width 80 height 10
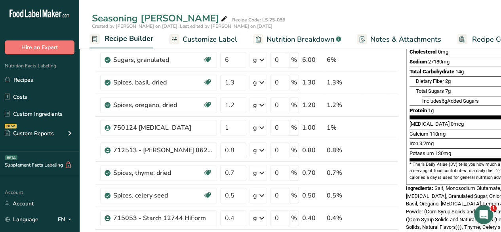
scroll to position [146, 0]
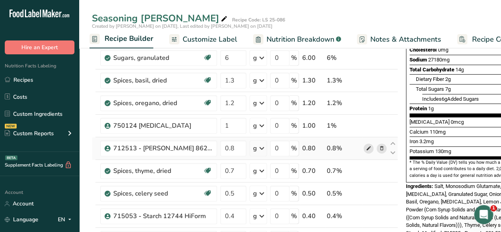
click at [366, 149] on icon at bounding box center [369, 148] width 6 height 8
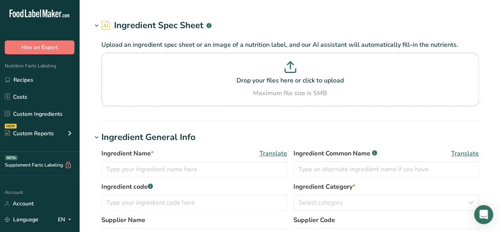
type input "712513 - [PERSON_NAME] 862089Tp0488 50-Lb"
type input "Lemon Juice Powder (Corn Syrup Solids and Natural Flavors)"
type input "712513"
type input "Firmenich"
type input "862089 TP0488"
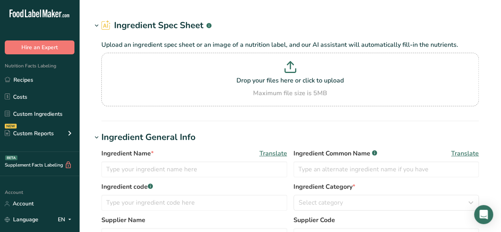
type textarea "(Corn Syrup Solids and Natural Flavors (Lemon Juice Solids, Natural Flavors))"
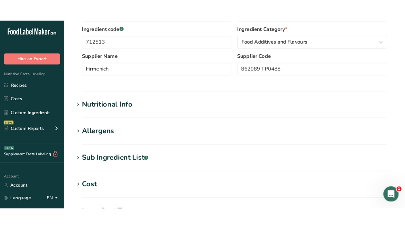
scroll to position [162, 0]
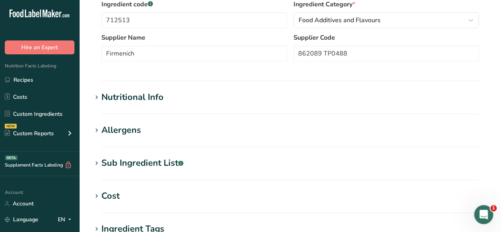
click at [98, 163] on icon at bounding box center [96, 163] width 7 height 11
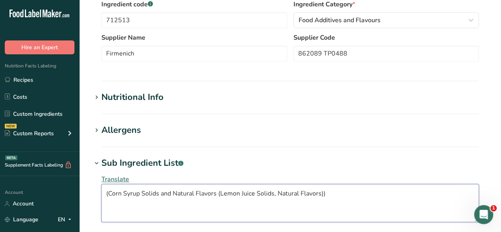
click at [340, 194] on textarea "(Corn Syrup Solids and Natural Flavors (Lemon Juice Solids, Natural Flavors))" at bounding box center [290, 203] width 378 height 38
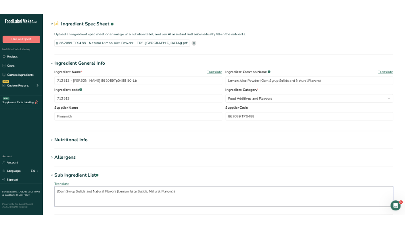
scroll to position [7, 0]
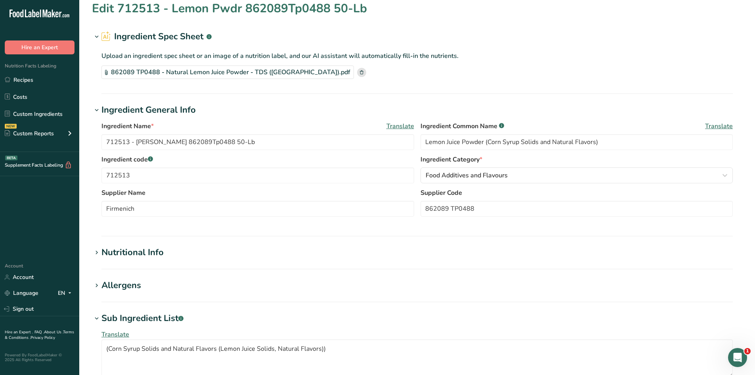
drag, startPoint x: 752, startPoint y: 23, endPoint x: 619, endPoint y: 49, distance: 134.9
click at [501, 49] on section "Edit 712513 - Lemon Pwdr 862089Tp0488 50-Lb Ingredient Spec Sheet .a-a{fill:#34…" at bounding box center [417, 293] width 676 height 601
click at [501, 49] on div "Upload an ingredient spec sheet or an image of a nutrition label, and our AI as…" at bounding box center [417, 63] width 650 height 40
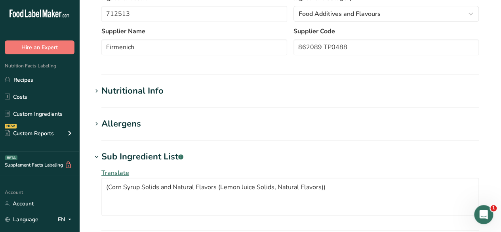
scroll to position [152, 0]
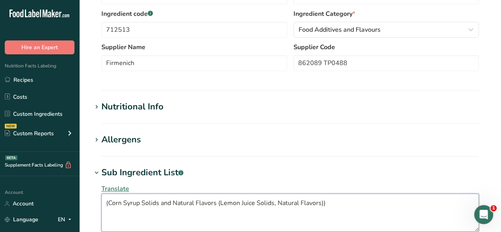
drag, startPoint x: 374, startPoint y: 203, endPoint x: 84, endPoint y: 196, distance: 289.8
click at [84, 196] on section "Edit 712513 - Lemon Pwdr 862089Tp0488 50-Lb Ingredient Spec Sheet .a-a{fill:#34…" at bounding box center [290, 148] width 422 height 601
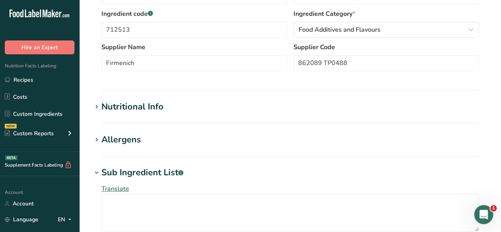
click at [371, 114] on section "Nutritional Info Serving Size .a-a{fill:#347362;}.b-a{fill:#fff;} Add ingredien…" at bounding box center [290, 111] width 397 height 23
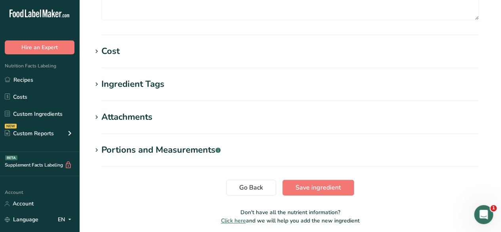
scroll to position [362, 0]
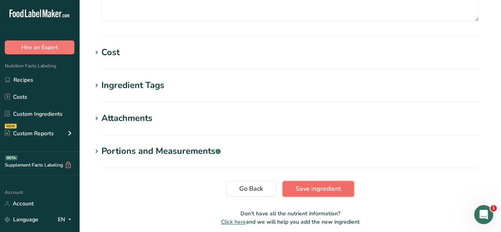
click at [337, 189] on span "Save ingredient" at bounding box center [319, 189] width 46 height 10
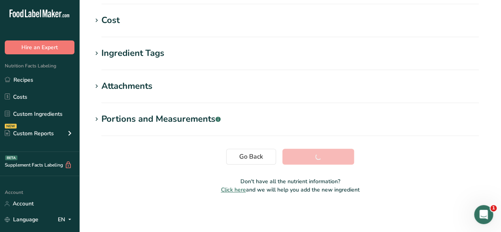
scroll to position [187, 0]
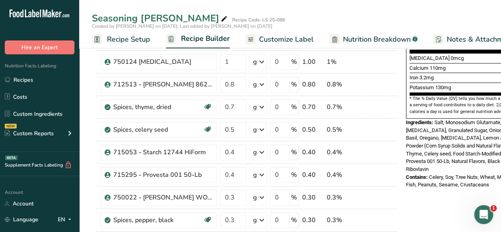
scroll to position [211, 0]
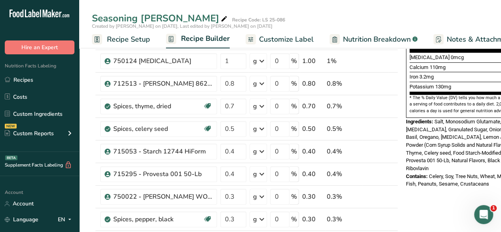
click at [270, 40] on span "Customize Label" at bounding box center [286, 39] width 55 height 11
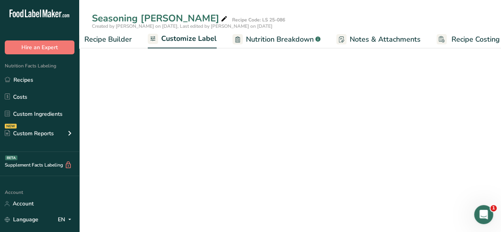
scroll to position [0, 109]
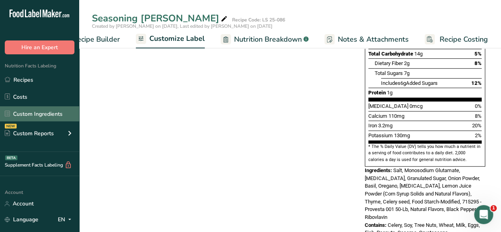
click at [23, 114] on link "Custom Ingredients" at bounding box center [39, 113] width 79 height 15
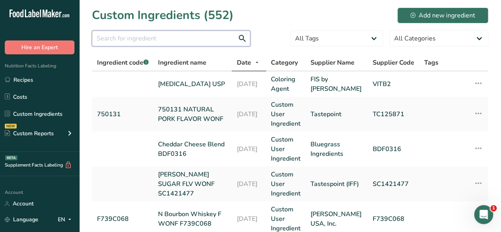
click at [173, 39] on input "text" at bounding box center [171, 39] width 159 height 16
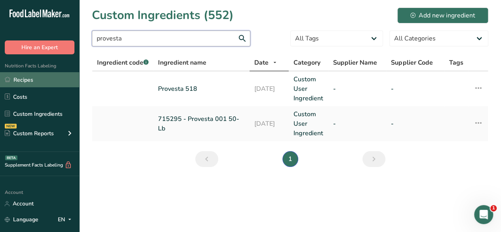
type input "provesta"
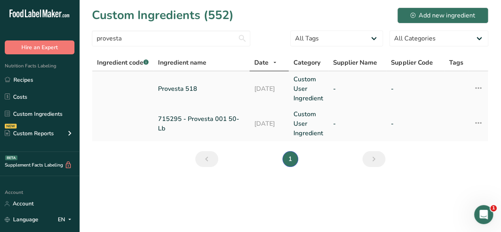
click at [482, 88] on icon at bounding box center [479, 88] width 10 height 14
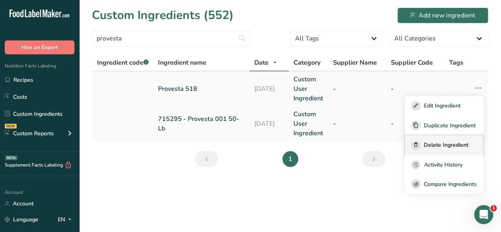
click at [444, 144] on span "Delete Ingredient" at bounding box center [446, 145] width 45 height 8
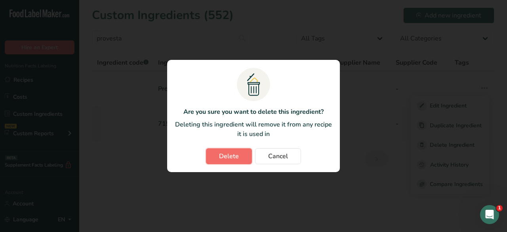
click at [227, 159] on span "Delete" at bounding box center [229, 156] width 20 height 10
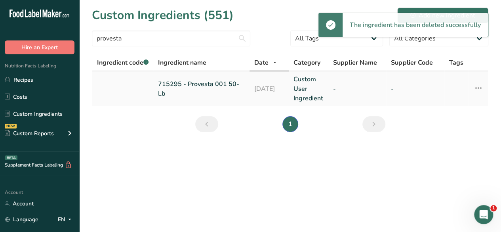
click at [228, 81] on link "715295 - Provesta 001 50-Lb" at bounding box center [201, 88] width 87 height 19
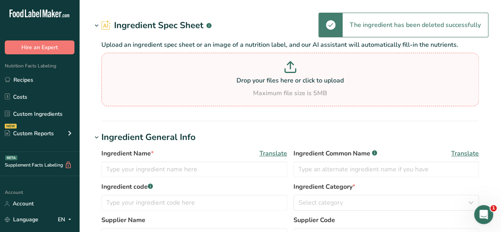
type input "715295 - Provesta 001 50-Lb"
